Goal: Information Seeking & Learning: Learn about a topic

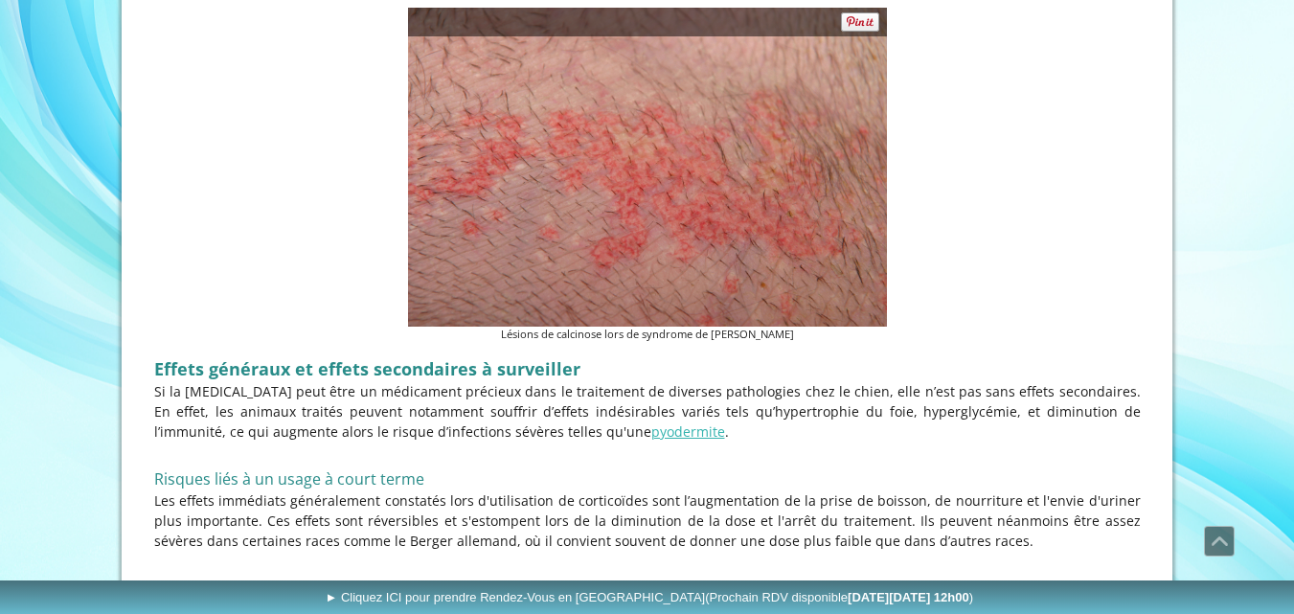
scroll to position [3922, 0]
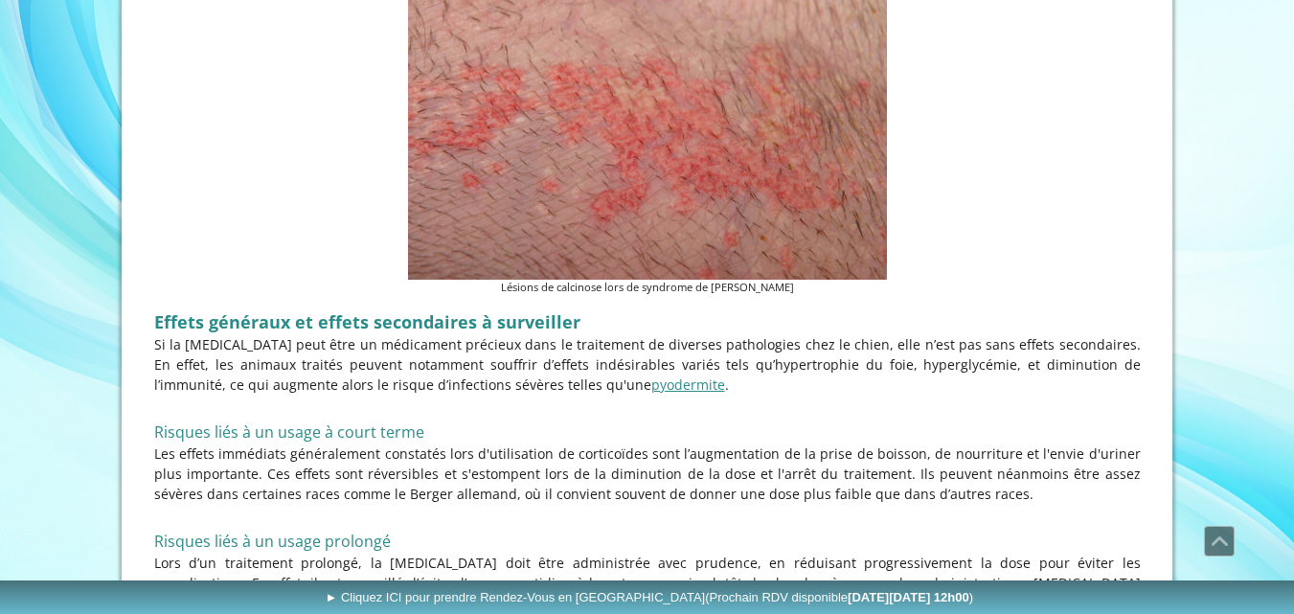
click at [651, 375] on link "pyodermite" at bounding box center [688, 384] width 74 height 18
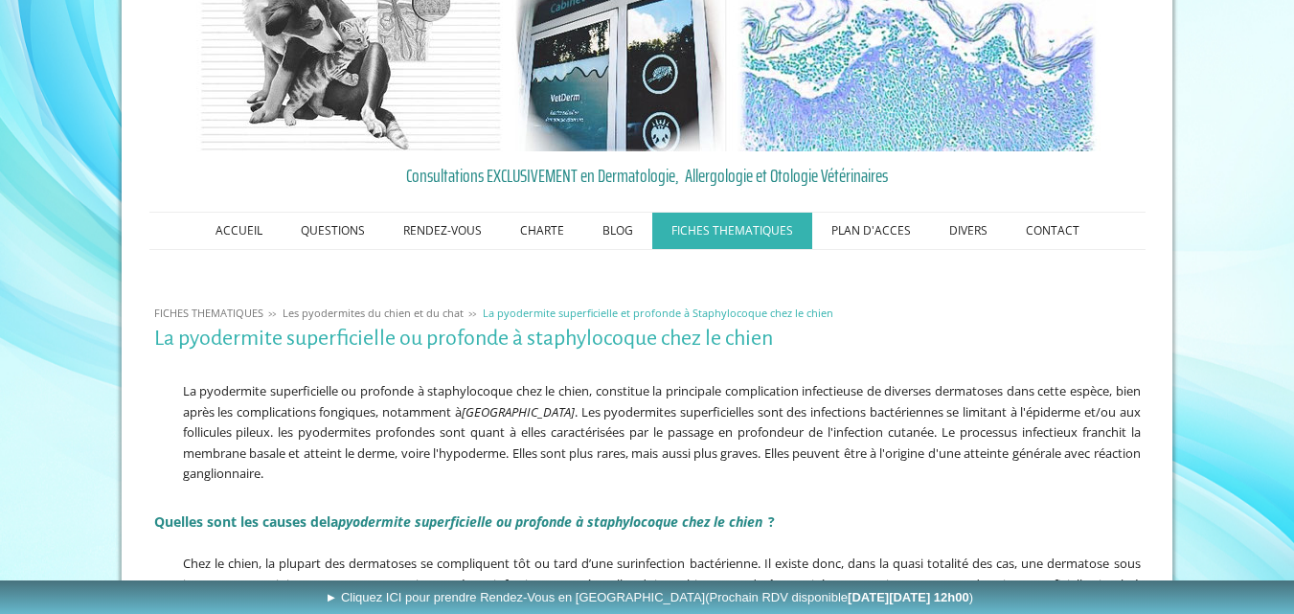
scroll to position [192, 0]
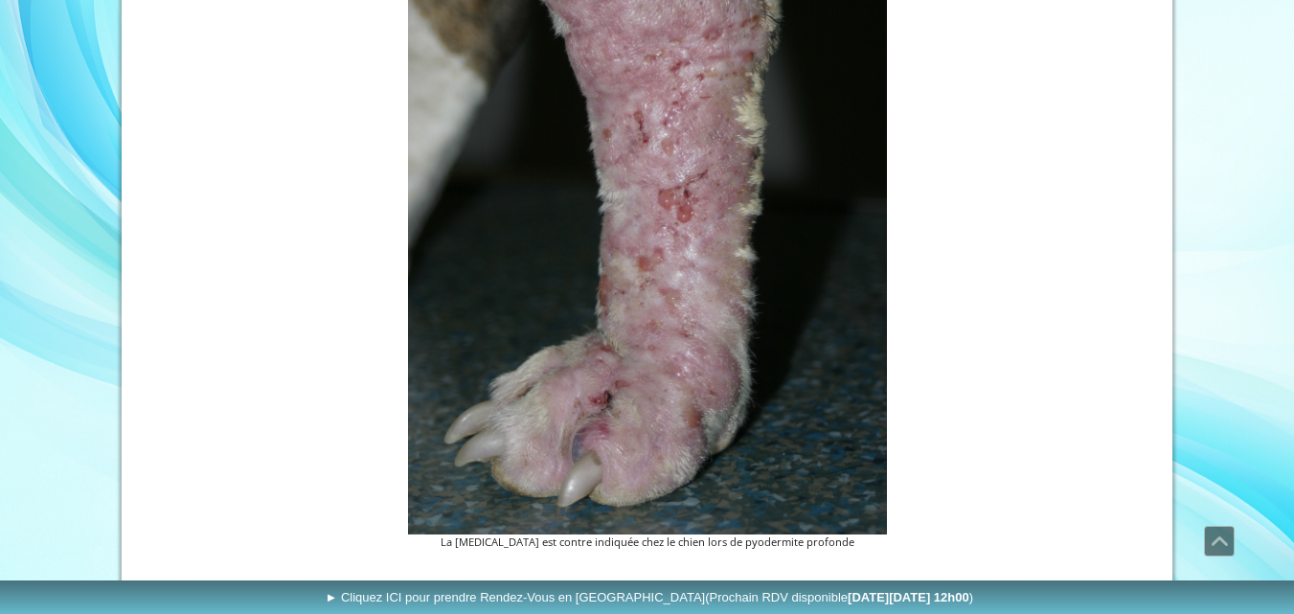
scroll to position [6804, 0]
